Goal: Complete application form

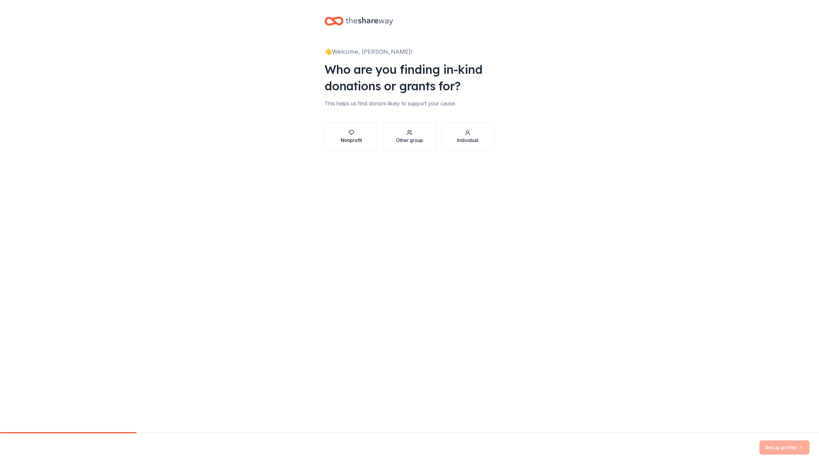
click at [355, 137] on div "Nonprofit" at bounding box center [351, 140] width 21 height 7
click at [397, 158] on input "Find your nonprofit" at bounding box center [409, 159] width 170 height 12
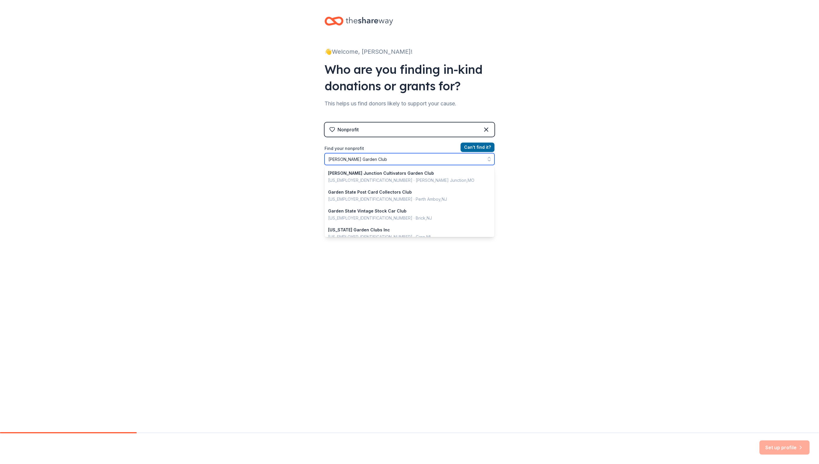
drag, startPoint x: 331, startPoint y: 155, endPoint x: 327, endPoint y: 158, distance: 4.7
click at [327, 158] on input "[PERSON_NAME] Garden Club" at bounding box center [409, 159] width 170 height 12
type input "[PERSON_NAME] Garden Club"
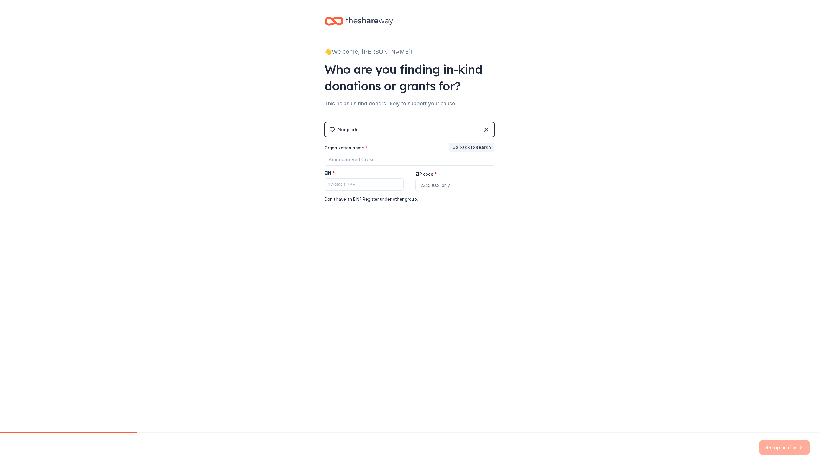
click at [548, 180] on div "👋 Welcome, [PERSON_NAME]! Who are you finding in-kind donations or grants for? …" at bounding box center [409, 121] width 819 height 243
click at [355, 155] on input "Organization name *" at bounding box center [409, 159] width 170 height 12
type input "V"
type input "[PERSON_NAME] Garden Club"
click at [426, 180] on input "ZIP code *" at bounding box center [454, 185] width 79 height 12
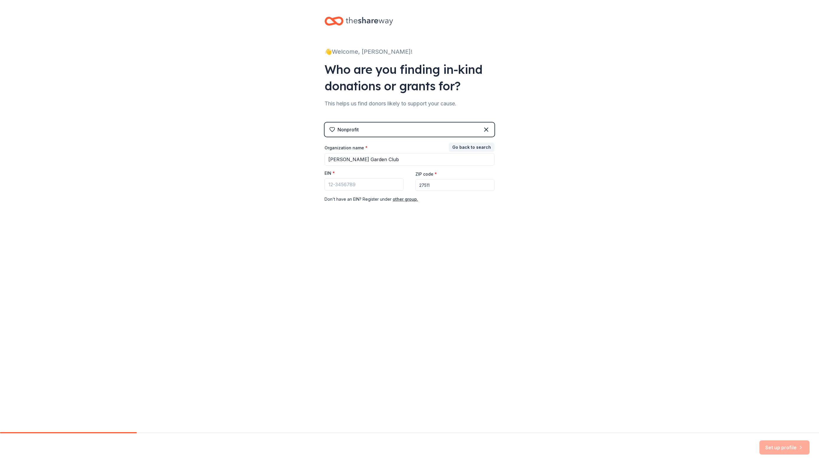
type input "27511"
